Goal: Information Seeking & Learning: Understand process/instructions

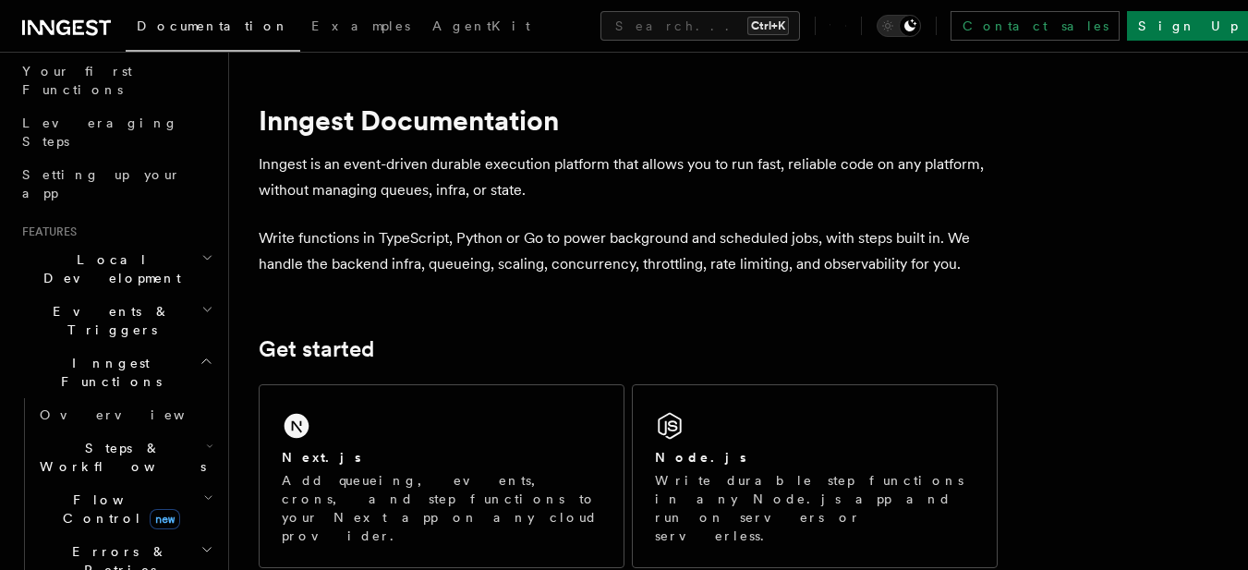
scroll to position [277, 0]
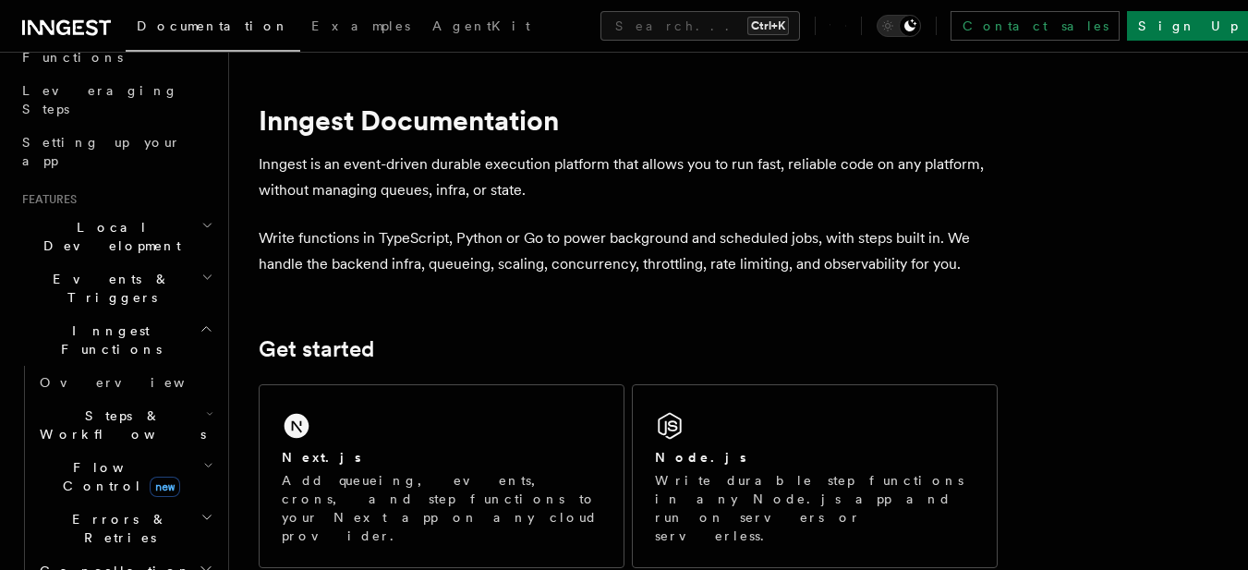
click at [200, 321] on icon "button" at bounding box center [207, 328] width 14 height 15
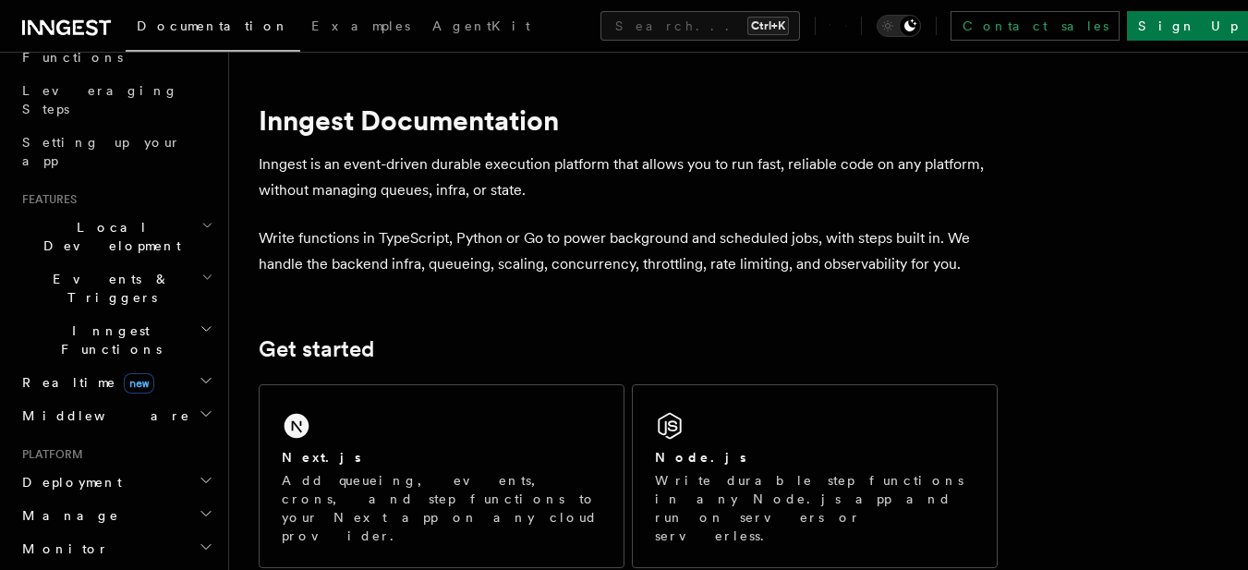
click at [170, 314] on h2 "Inngest Functions" at bounding box center [116, 340] width 202 height 52
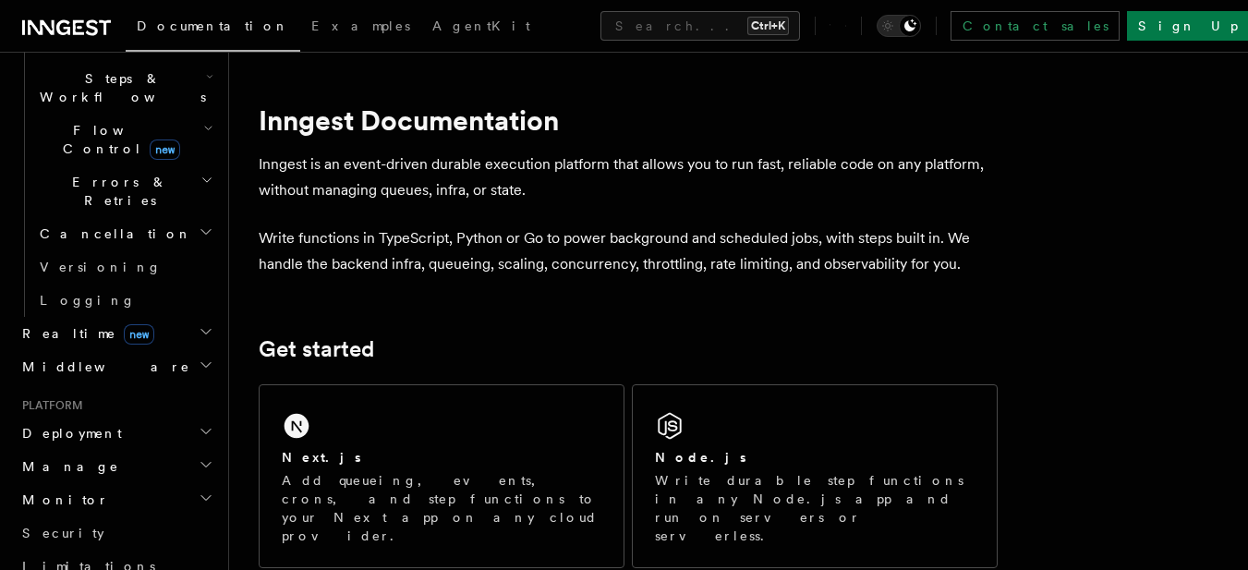
scroll to position [739, 0]
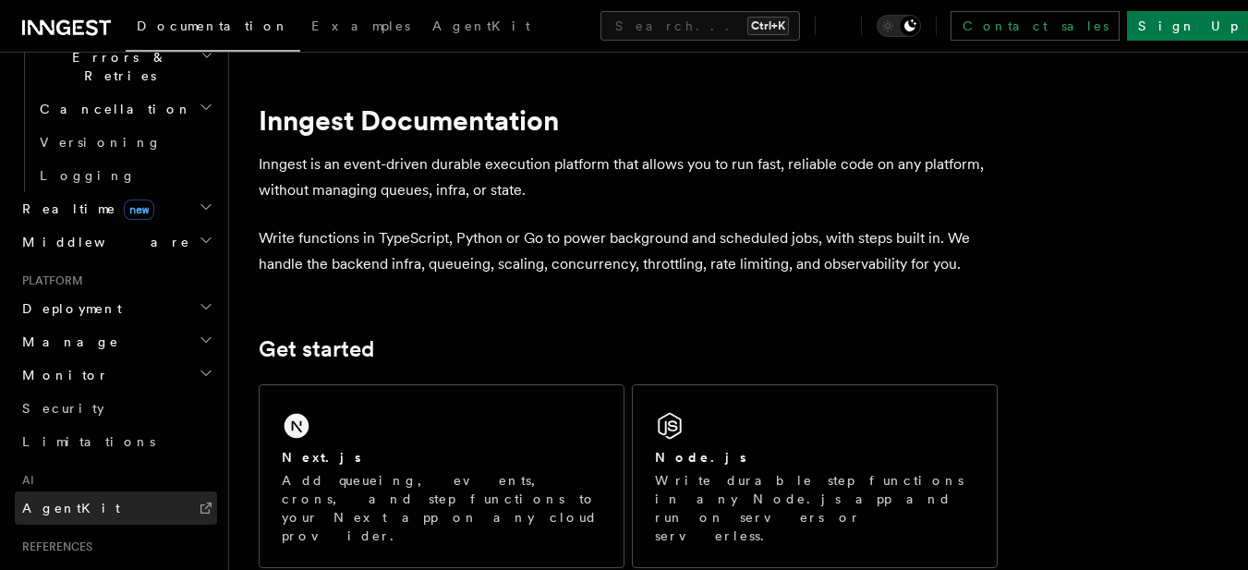
click at [79, 491] on link "AgentKit" at bounding box center [116, 507] width 202 height 33
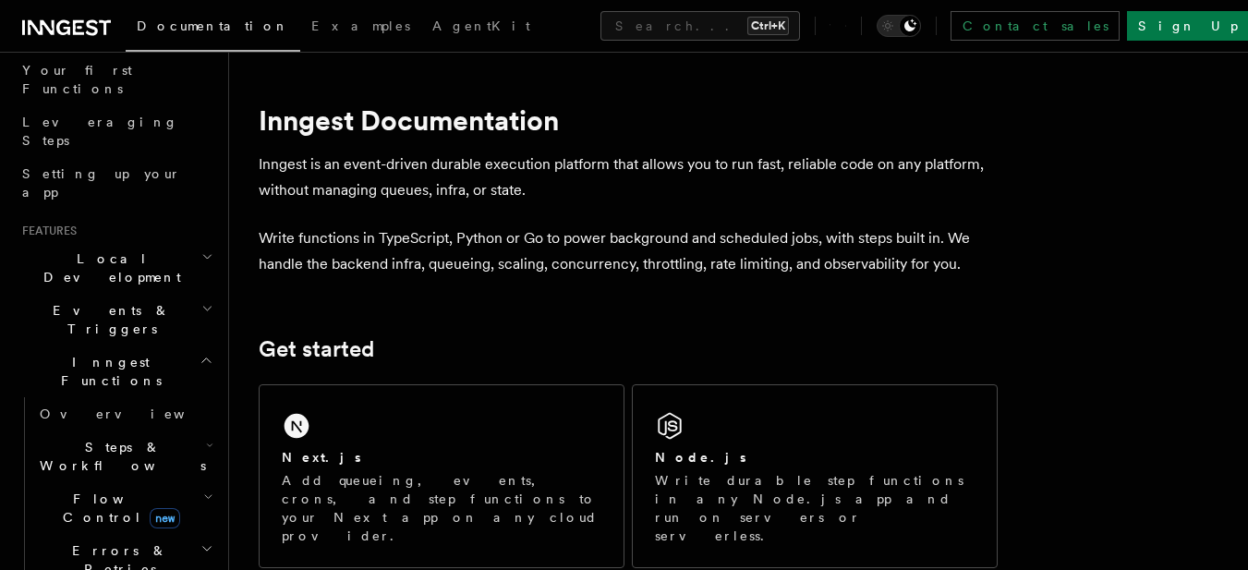
scroll to position [277, 0]
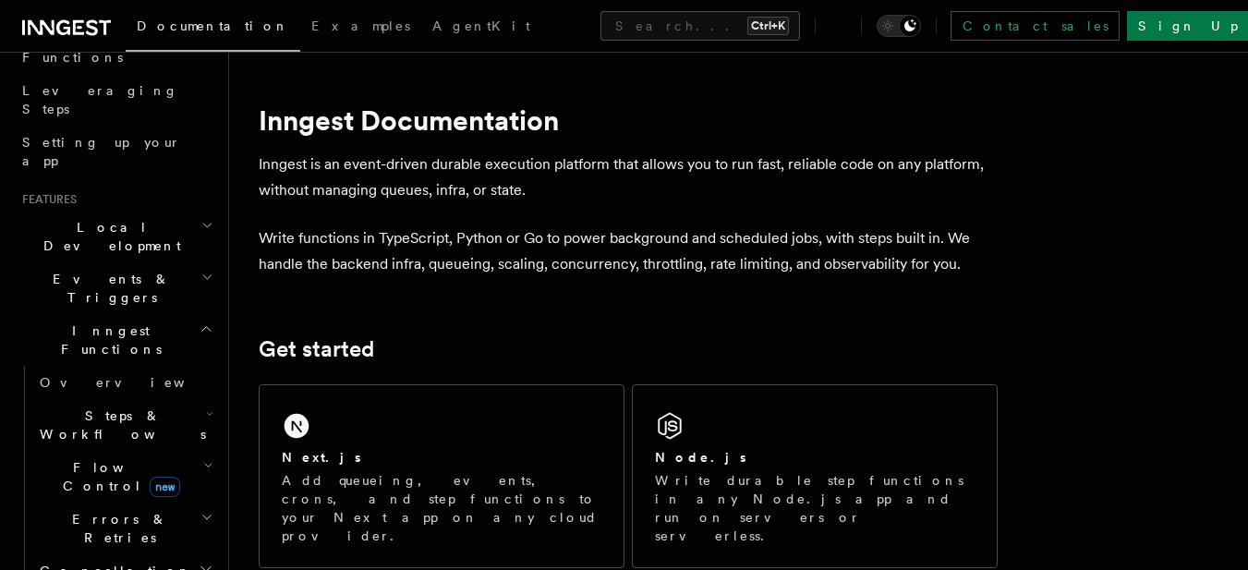
click at [164, 399] on h2 "Steps & Workflows" at bounding box center [124, 425] width 185 height 52
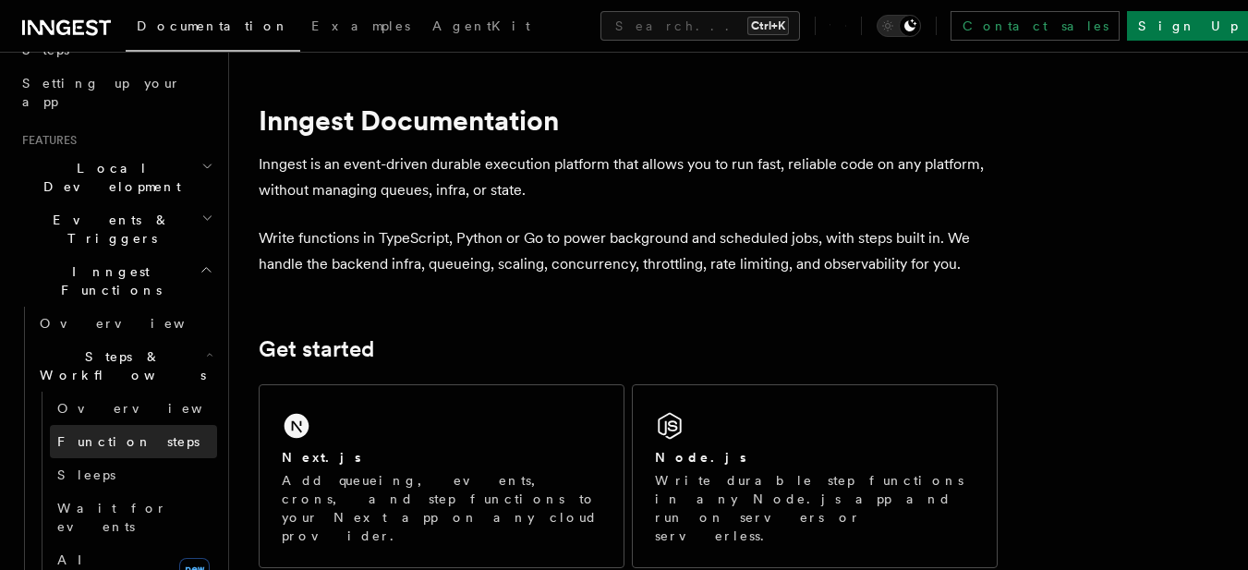
scroll to position [370, 0]
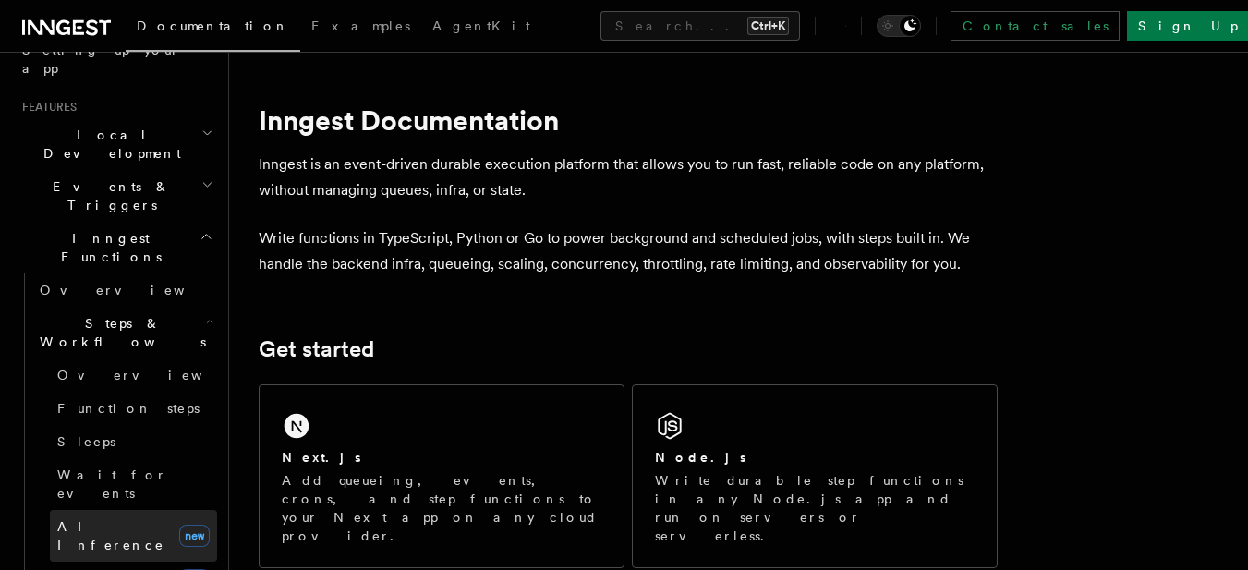
click at [113, 510] on link "AI Inference new" at bounding box center [133, 536] width 167 height 52
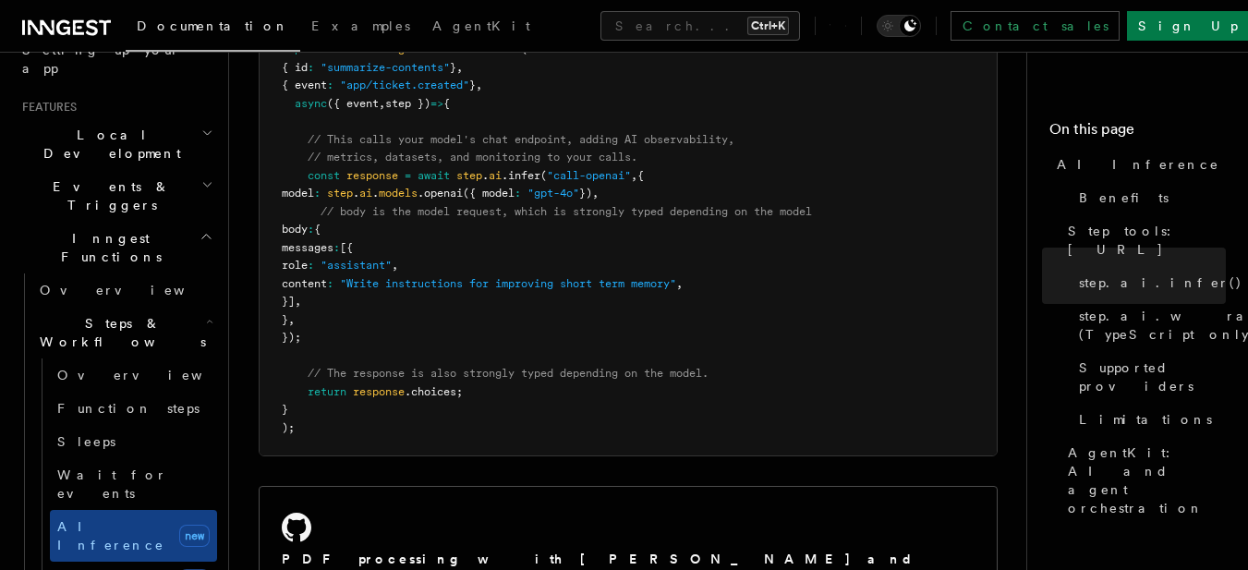
scroll to position [1016, 0]
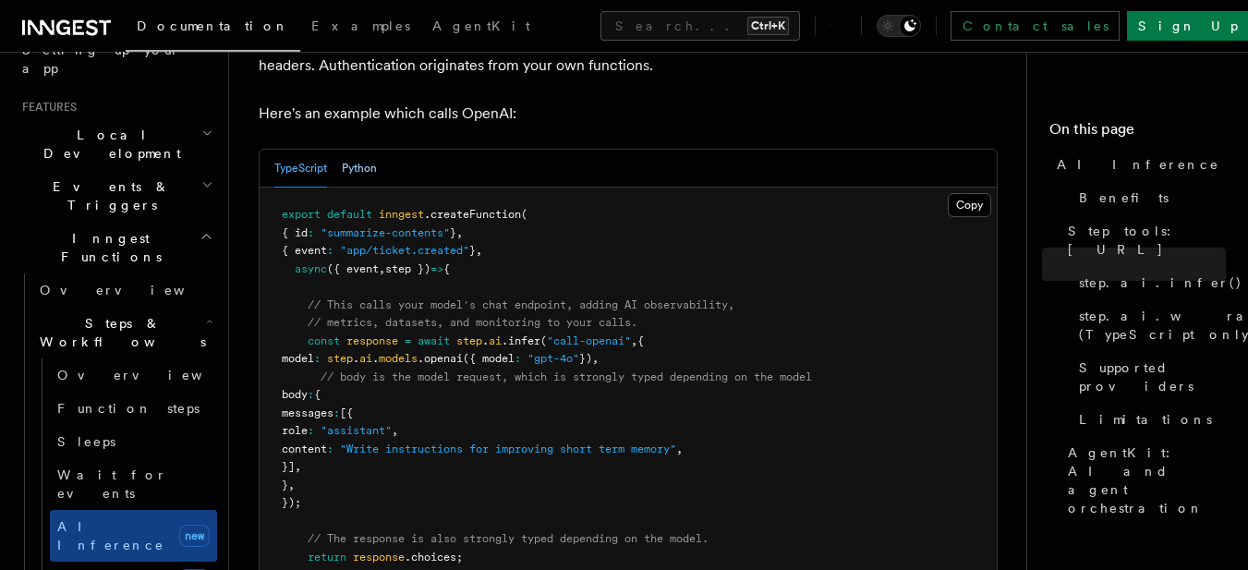
click at [359, 150] on button "Python" at bounding box center [359, 169] width 35 height 38
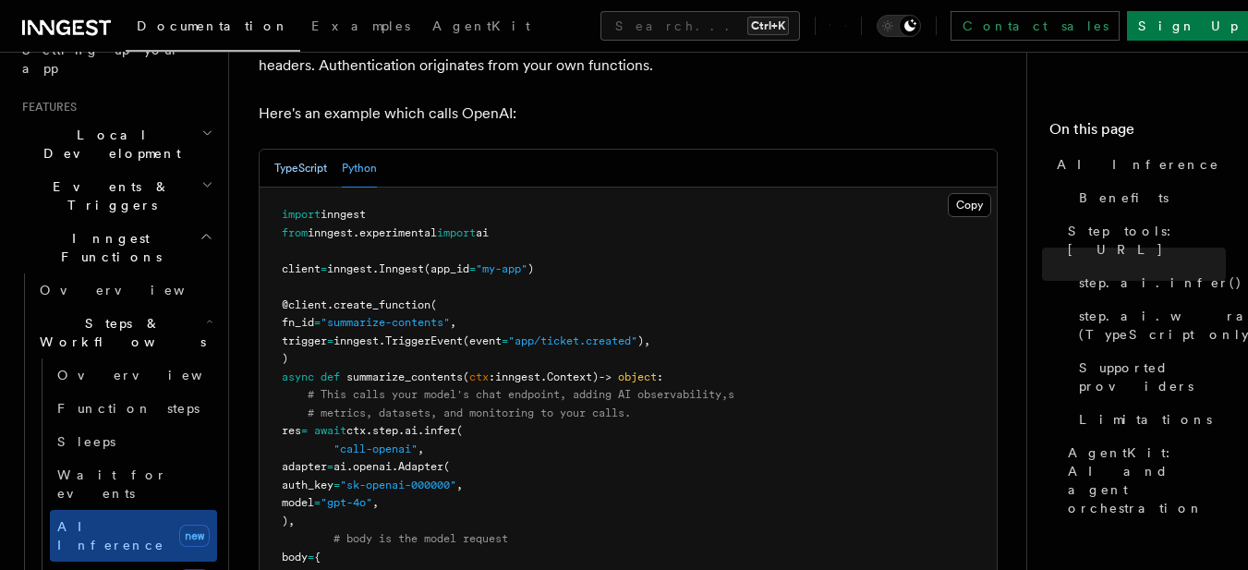
click at [290, 150] on button "TypeScript" at bounding box center [300, 169] width 53 height 38
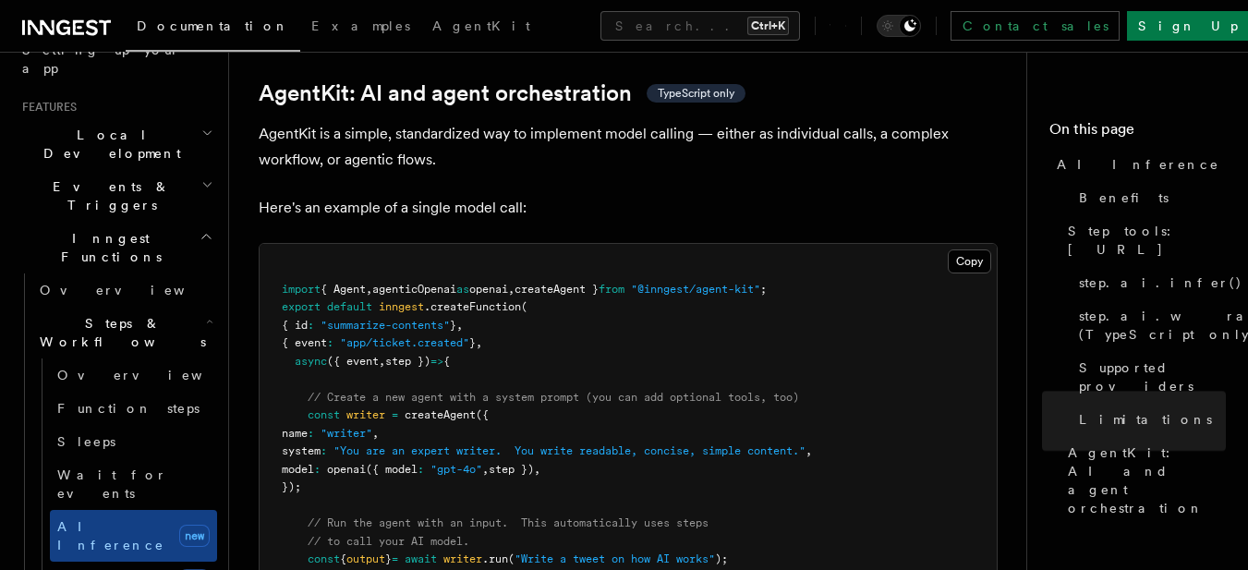
scroll to position [5450, 0]
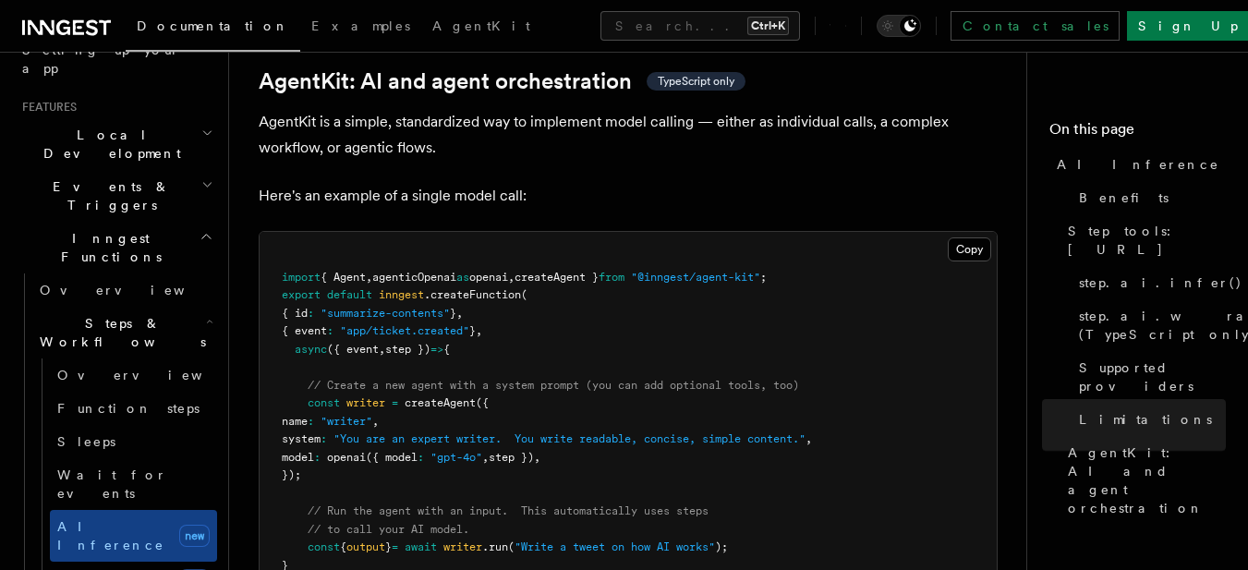
drag, startPoint x: 307, startPoint y: 294, endPoint x: 353, endPoint y: 389, distance: 105.8
click at [353, 389] on pre "import { Agent , agenticOpenai as openai , createAgent } from "@inngest/agent-k…" at bounding box center [628, 430] width 737 height 397
copy code "// Create a new agent with a system prompt (you can add optional tools, too) co…"
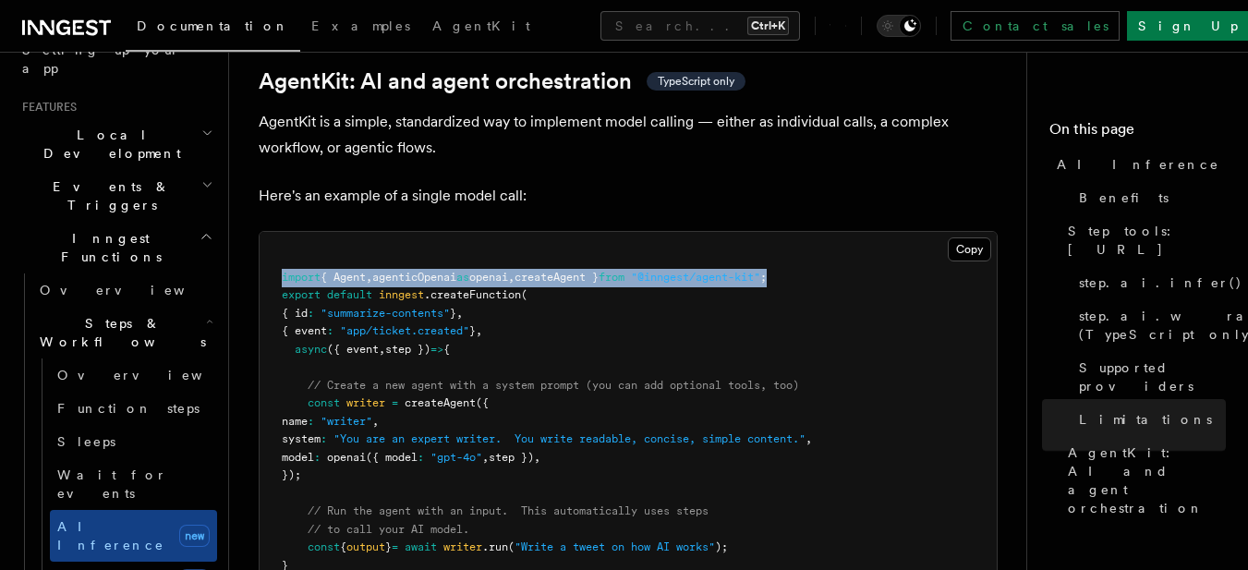
drag, startPoint x: 281, startPoint y: 188, endPoint x: 819, endPoint y: 184, distance: 538.6
click at [819, 232] on pre "import { Agent , agenticOpenai as openai , createAgent } from "@inngest/agent-k…" at bounding box center [628, 430] width 737 height 397
copy span "import { Agent , agenticOpenai as openai , createAgent } from "@inngest/agent-k…"
click at [426, 271] on span "agenticOpenai" at bounding box center [414, 277] width 84 height 13
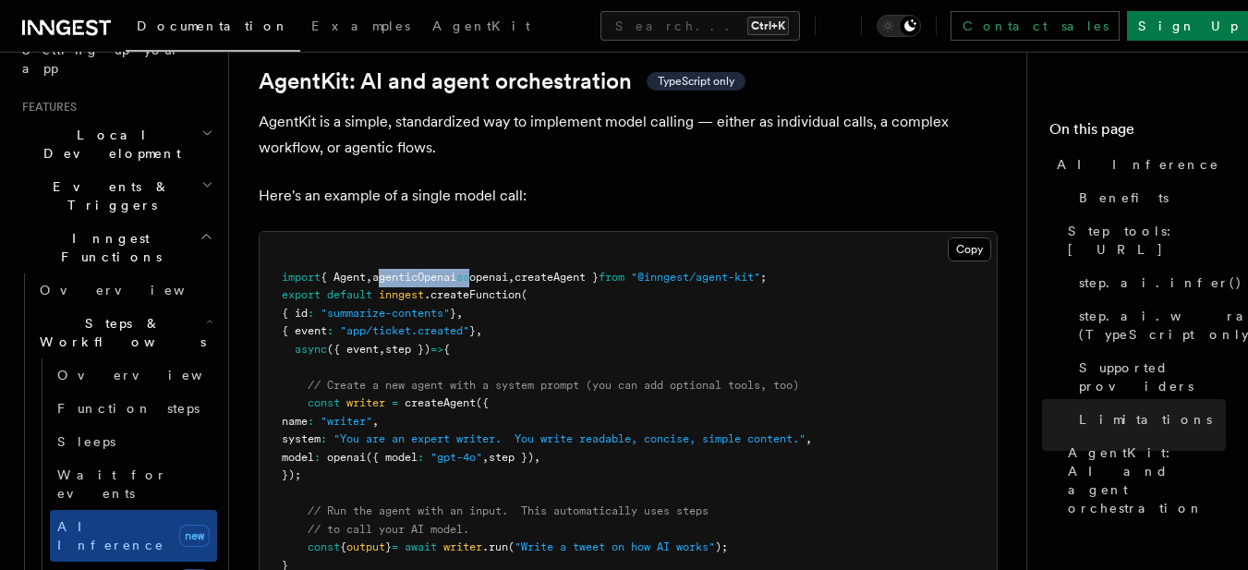
drag, startPoint x: 391, startPoint y: 186, endPoint x: 492, endPoint y: 190, distance: 101.7
click at [492, 271] on span "import { Agent , agenticOpenai as openai , createAgent } from "@inngest/agent-k…" at bounding box center [524, 277] width 485 height 13
copy span "agenticOpenai as"
